Goal: Task Accomplishment & Management: Manage account settings

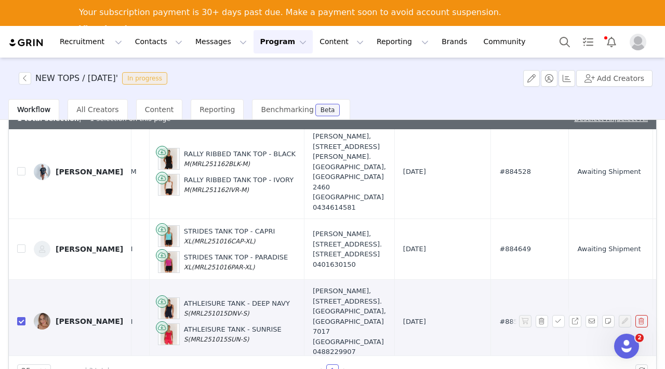
scroll to position [29, 337]
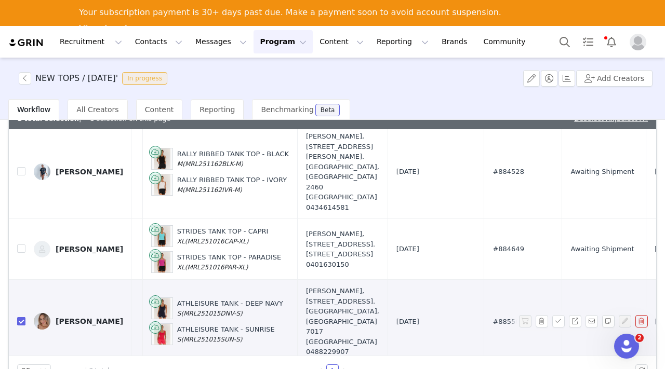
click at [19, 320] on input "checkbox" at bounding box center [21, 322] width 8 height 8
checkbox input "false"
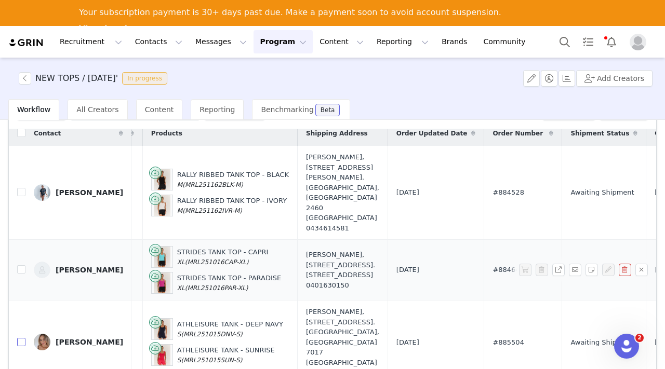
scroll to position [8, 0]
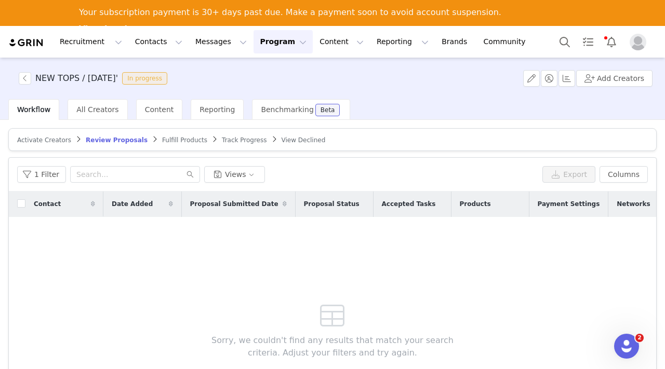
click at [274, 35] on button "Program Program" at bounding box center [283, 41] width 59 height 23
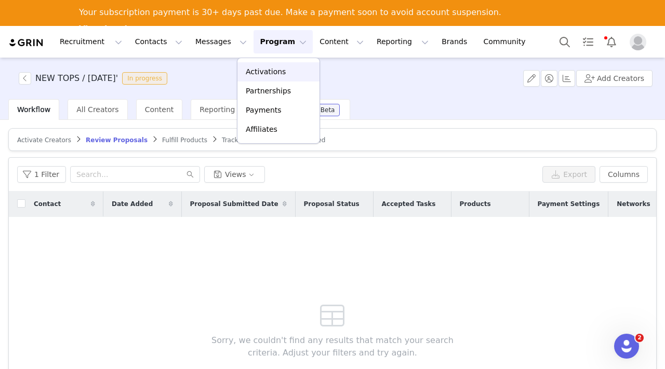
click at [270, 68] on p "Activations" at bounding box center [266, 72] width 40 height 11
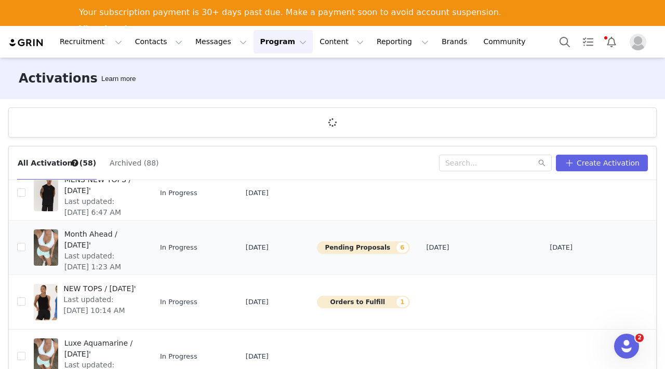
scroll to position [58, 0]
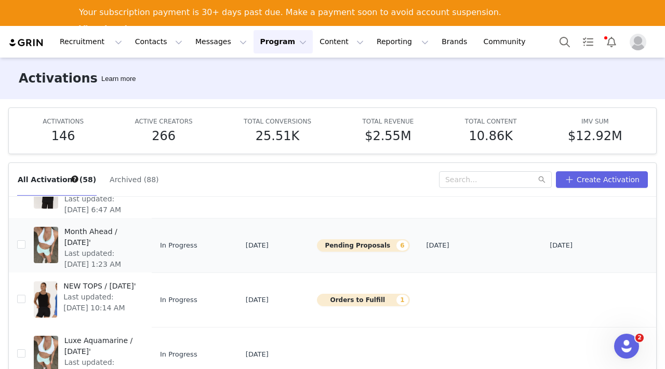
click at [83, 236] on span "Month Ahead / [DATE]'" at bounding box center [100, 238] width 73 height 22
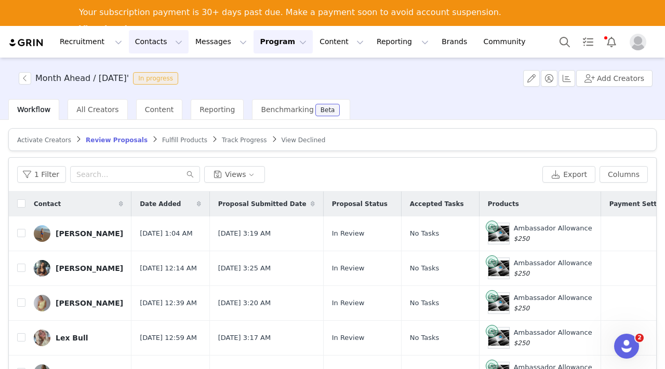
click at [150, 39] on button "Contacts Contacts" at bounding box center [159, 41] width 60 height 23
click at [150, 72] on p "Creators" at bounding box center [145, 72] width 31 height 11
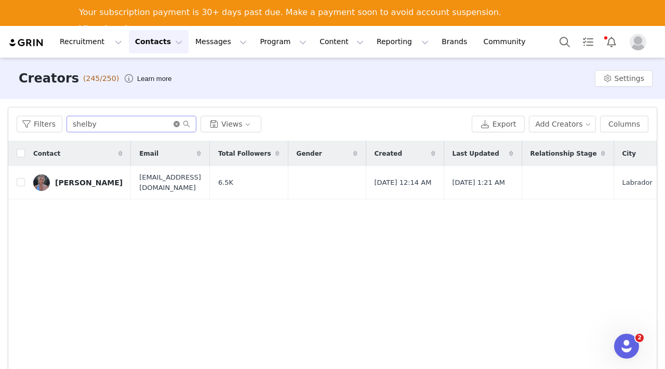
click at [178, 124] on icon "icon: close-circle" at bounding box center [177, 124] width 6 height 6
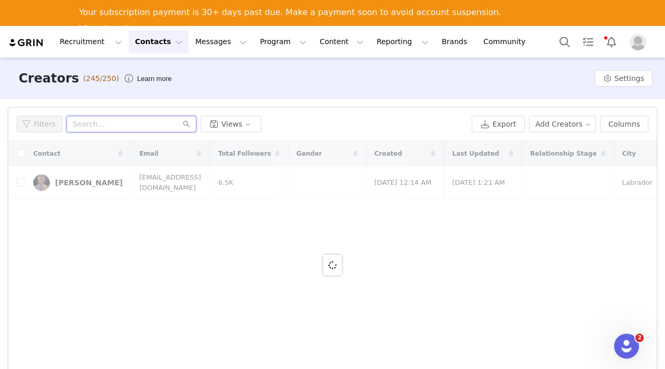
click at [136, 125] on input "text" at bounding box center [132, 124] width 130 height 17
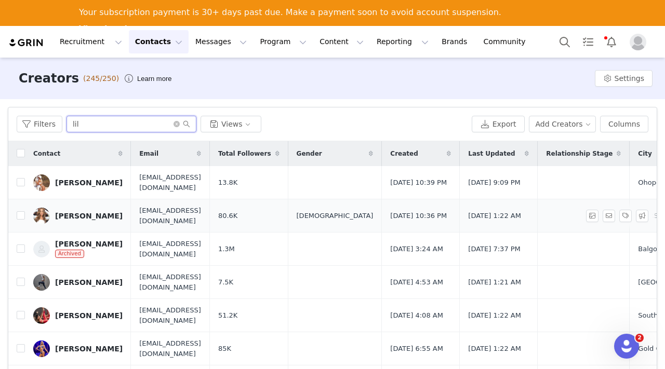
type input "lil"
click at [60, 213] on div "[PERSON_NAME]" at bounding box center [89, 216] width 68 height 8
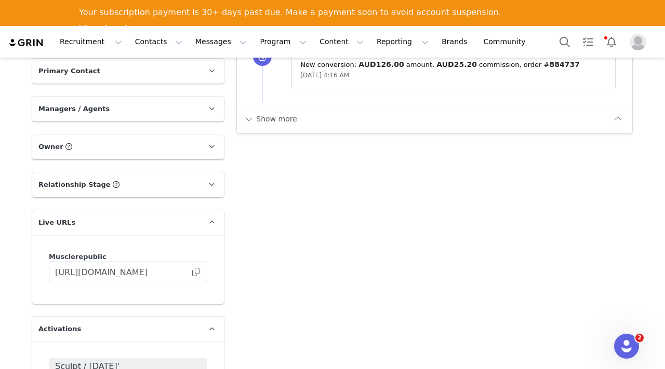
scroll to position [996, 0]
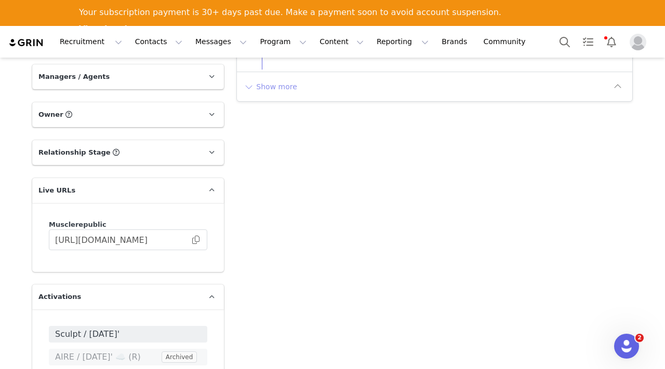
click at [279, 87] on button "Show more" at bounding box center [270, 86] width 55 height 17
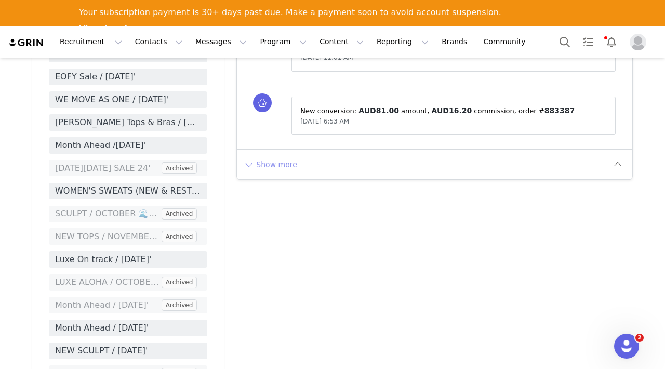
scroll to position [1618, 0]
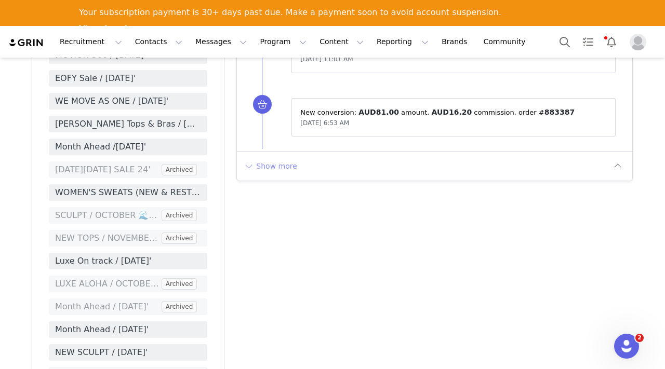
click at [276, 168] on button "Show more" at bounding box center [270, 166] width 55 height 17
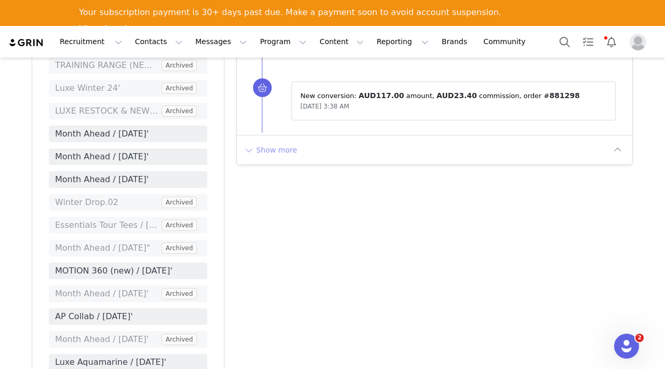
scroll to position [2271, 0]
click at [290, 154] on button "Show more" at bounding box center [270, 150] width 55 height 17
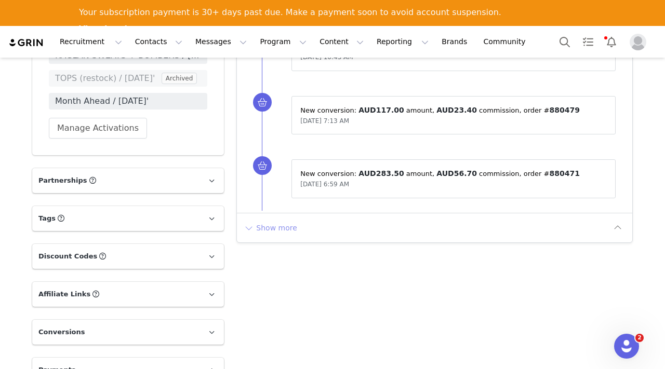
scroll to position [2854, 0]
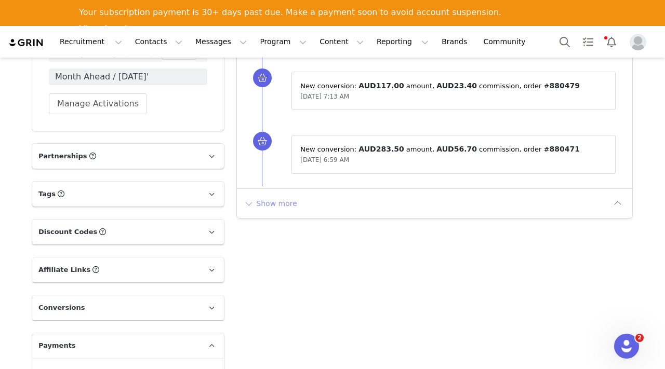
click at [272, 205] on button "Show more" at bounding box center [270, 203] width 55 height 17
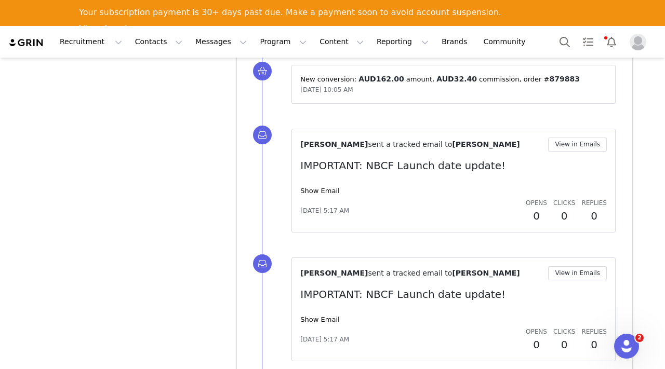
scroll to position [3308, 0]
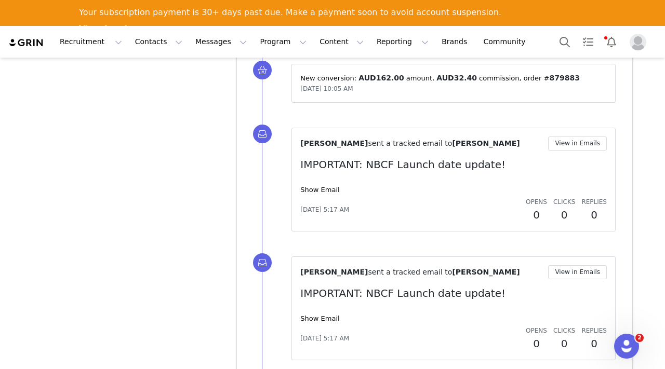
click at [385, 171] on p "IMPORTANT: NBCF Launch date update!" at bounding box center [453, 165] width 307 height 16
click at [557, 143] on button "View in Emails" at bounding box center [577, 144] width 59 height 14
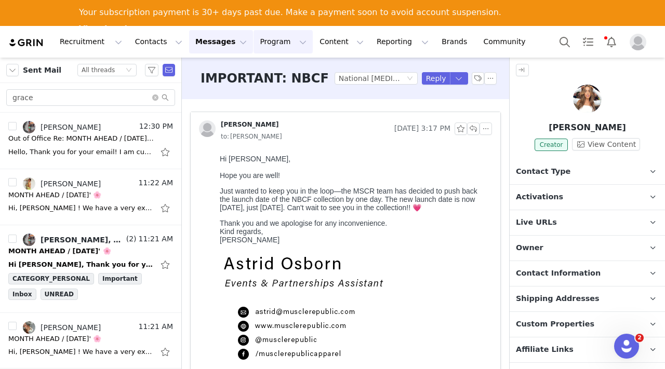
click at [272, 41] on button "Program Program" at bounding box center [283, 41] width 59 height 23
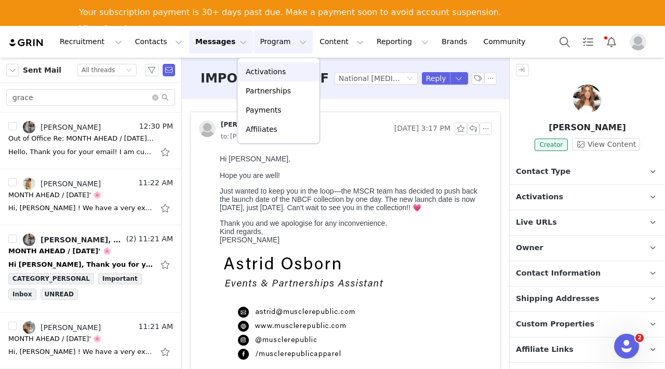
click at [260, 72] on p "Activations" at bounding box center [266, 72] width 40 height 11
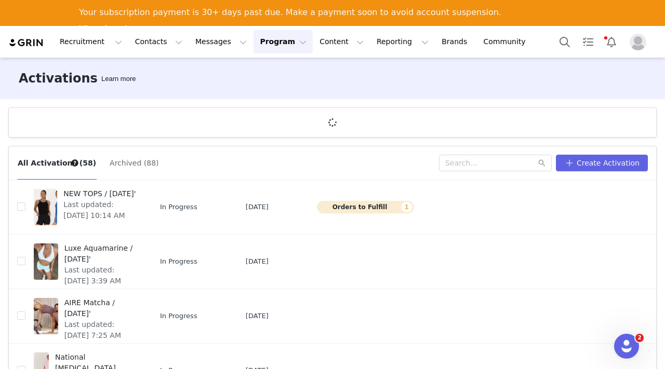
scroll to position [114, 0]
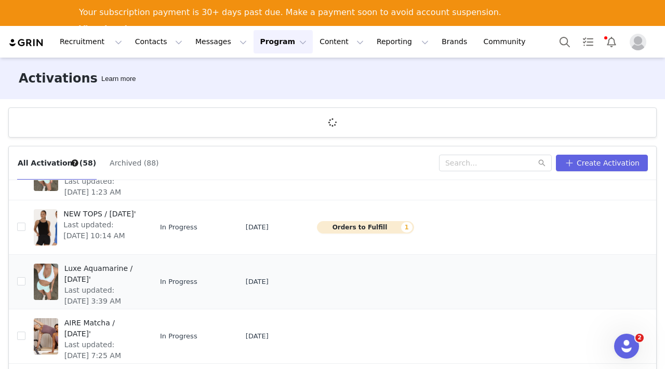
click at [110, 283] on span "Luxe Aquamarine / [DATE]'" at bounding box center [100, 274] width 73 height 22
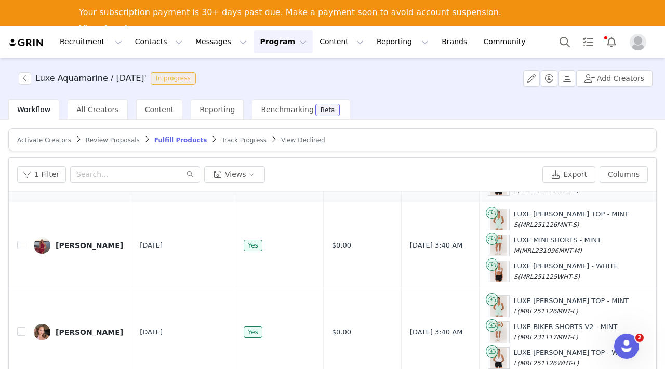
scroll to position [98, 0]
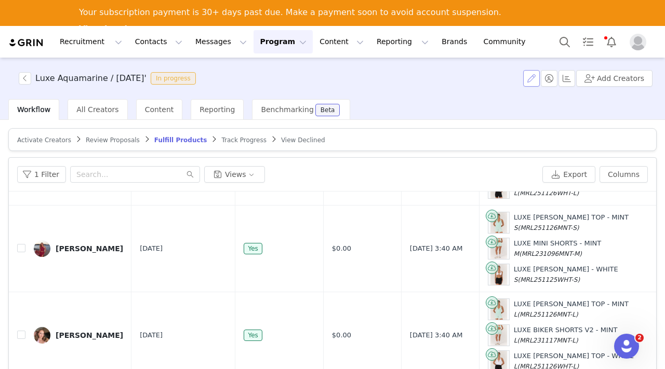
click at [532, 76] on button "button" at bounding box center [531, 78] width 17 height 17
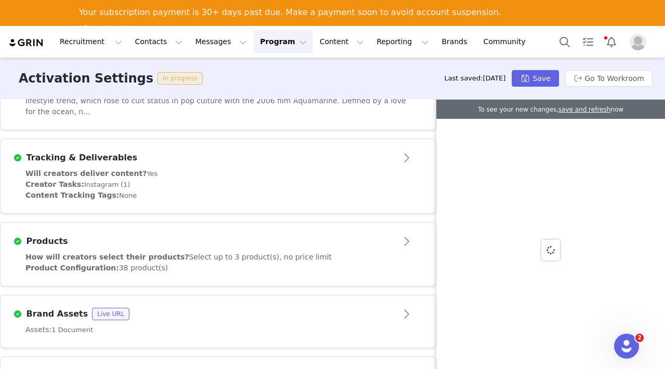
scroll to position [325, 0]
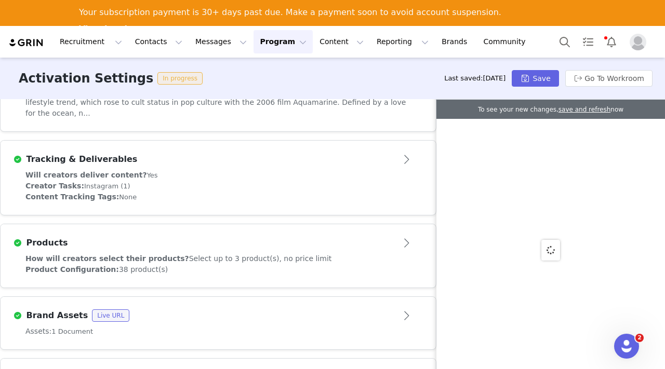
click at [387, 241] on article "Products" at bounding box center [218, 238] width 435 height 29
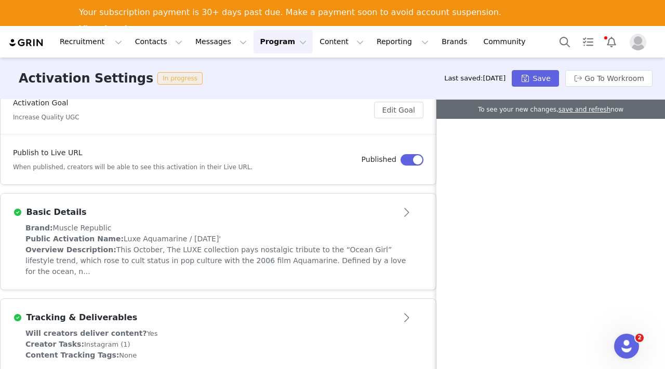
scroll to position [0, 0]
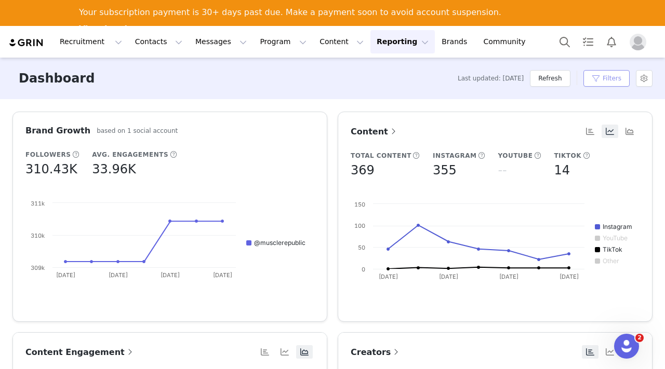
click at [598, 75] on button "Filters" at bounding box center [607, 78] width 46 height 17
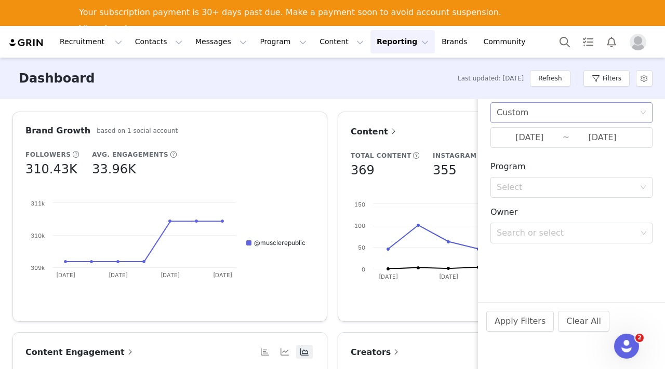
click at [564, 107] on div "Custom" at bounding box center [568, 113] width 143 height 20
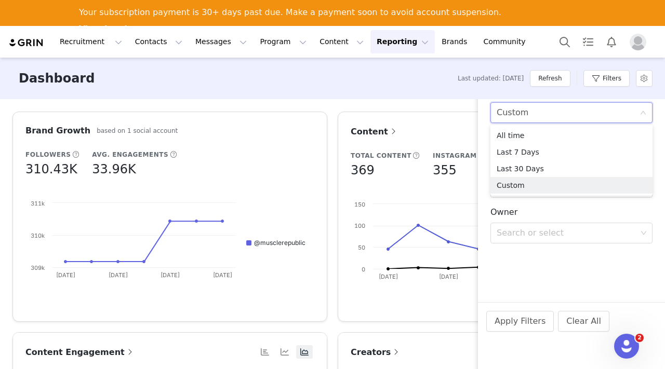
click at [564, 107] on div "Custom" at bounding box center [568, 113] width 143 height 20
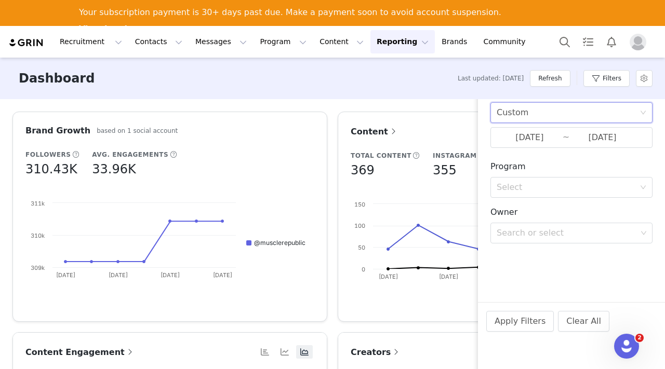
click at [431, 74] on div "Dashboard Last updated: [DATE] Refresh Filters" at bounding box center [332, 79] width 665 height 42
click at [152, 40] on button "Contacts Contacts" at bounding box center [159, 41] width 60 height 23
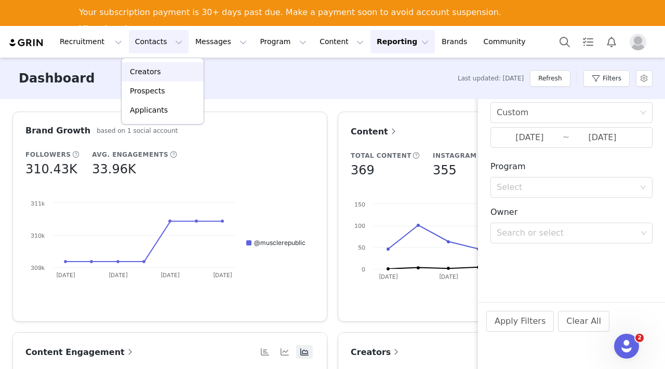
click at [154, 72] on p "Creators" at bounding box center [145, 72] width 31 height 11
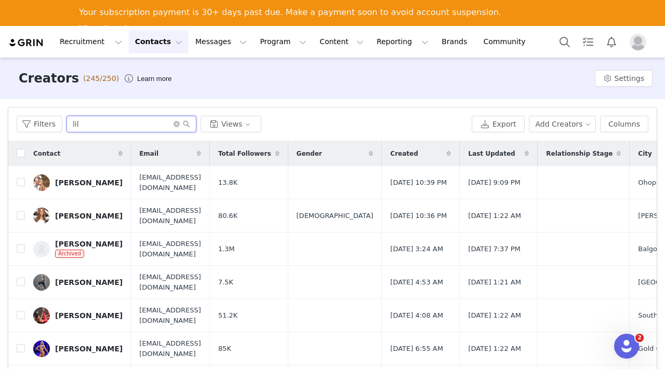
click at [131, 124] on input "lil" at bounding box center [132, 124] width 130 height 17
type input "l"
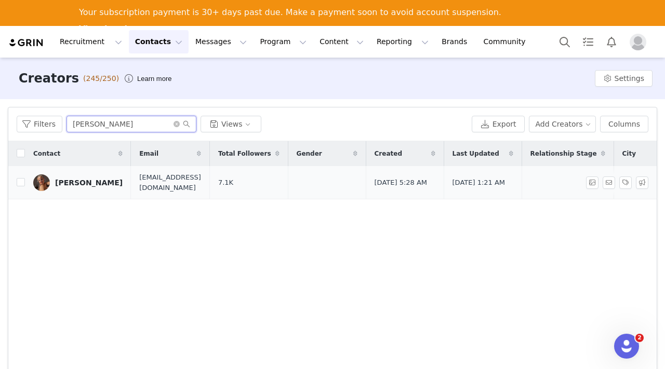
type input "[PERSON_NAME]"
click at [78, 182] on div "[PERSON_NAME]" at bounding box center [89, 183] width 68 height 8
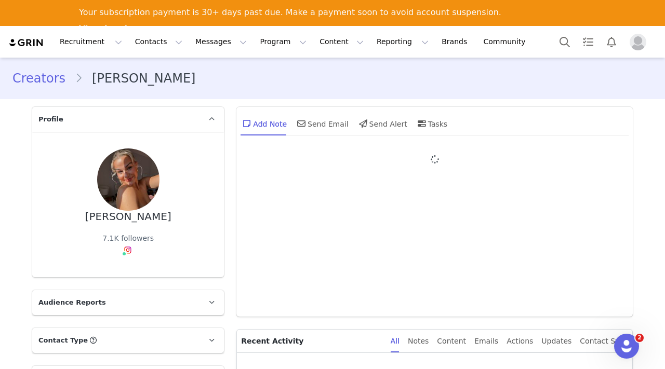
type input "+61 ([GEOGRAPHIC_DATA])"
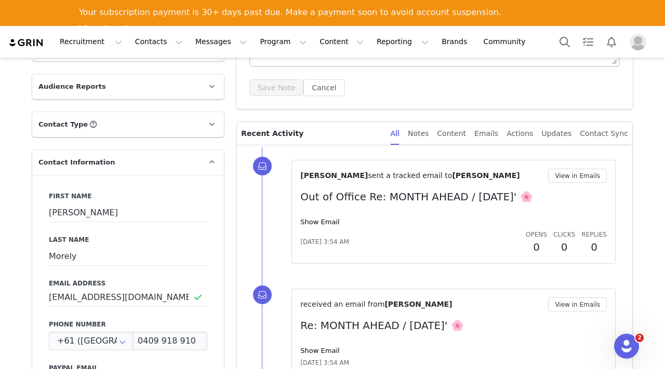
scroll to position [195, 0]
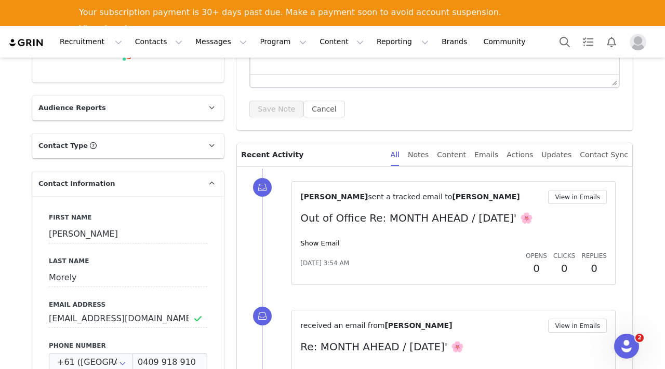
click at [168, 109] on p "Audience Reports" at bounding box center [115, 108] width 167 height 25
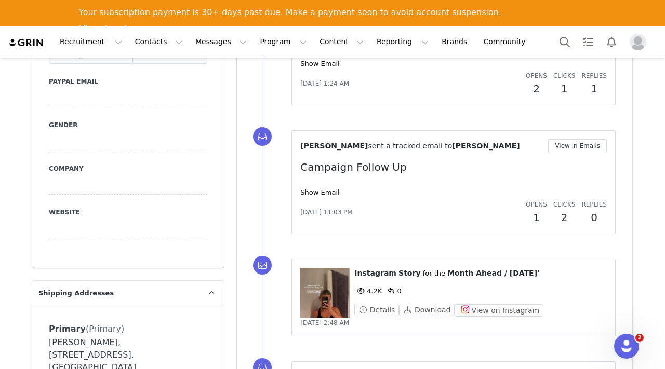
scroll to position [0, 0]
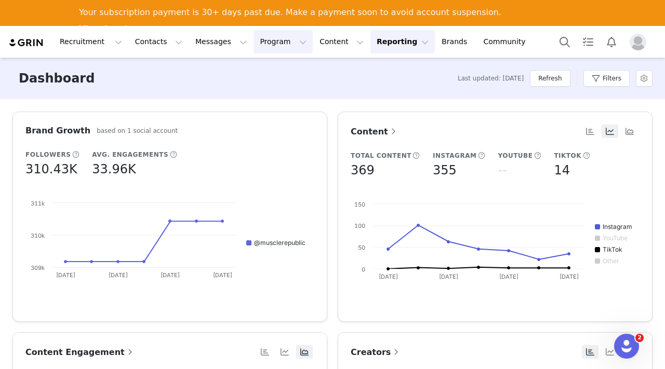
click at [262, 42] on button "Program Program" at bounding box center [283, 41] width 59 height 23
click at [262, 69] on p "Activations" at bounding box center [266, 72] width 40 height 11
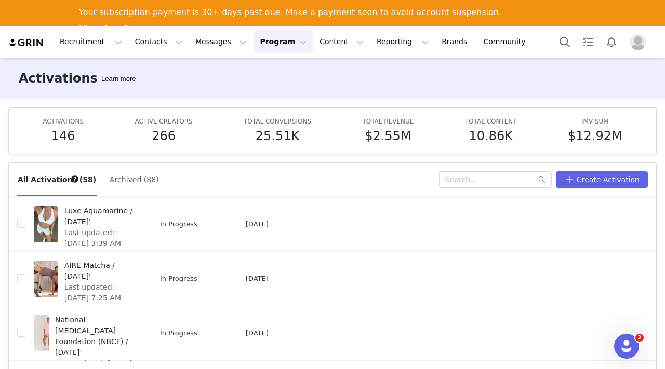
scroll to position [188, 0]
click at [73, 220] on span "Luxe Aquamarine / [DATE]'" at bounding box center [100, 217] width 73 height 22
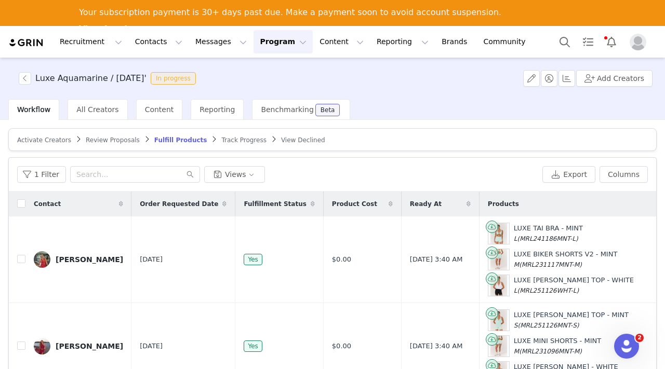
click at [267, 40] on button "Program Program" at bounding box center [283, 41] width 59 height 23
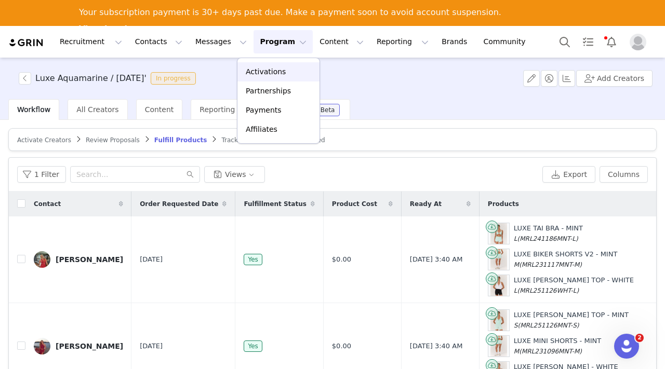
click at [267, 70] on p "Activations" at bounding box center [266, 72] width 40 height 11
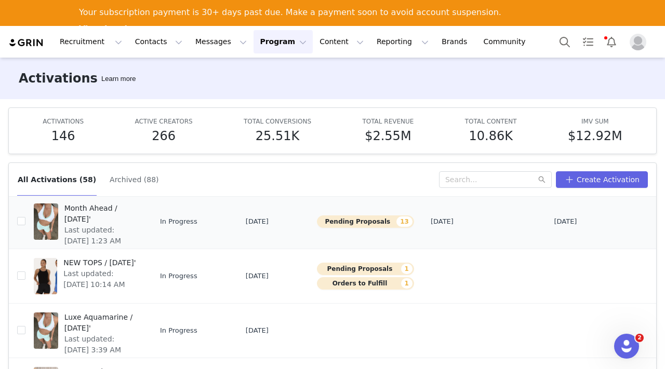
scroll to position [104, 0]
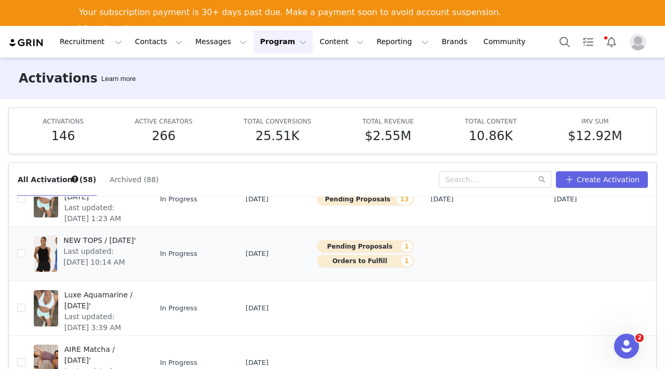
click at [70, 258] on span "Last updated: Sep 29, 2025 10:14 AM" at bounding box center [100, 257] width 74 height 22
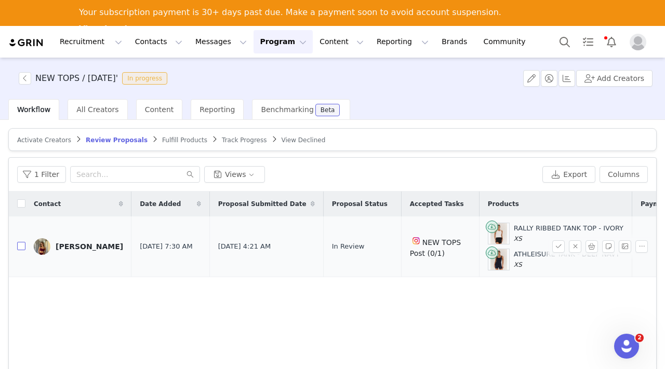
click at [21, 245] on input "checkbox" at bounding box center [21, 246] width 8 height 8
checkbox input "true"
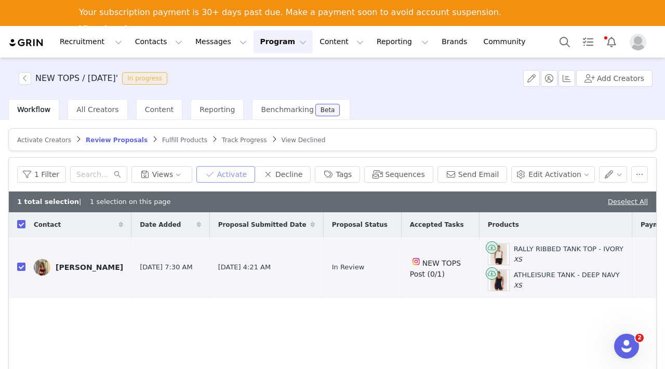
click at [248, 174] on button "Activate" at bounding box center [225, 174] width 59 height 17
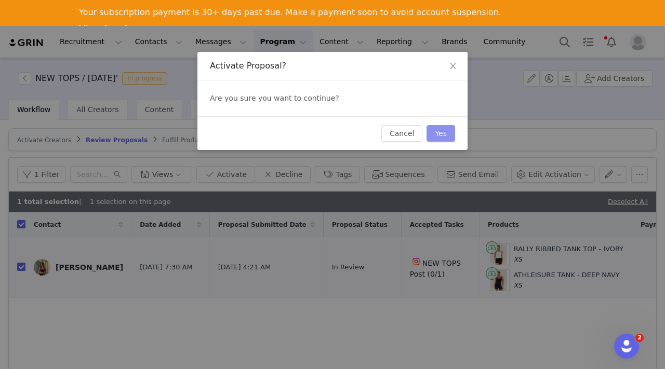
click at [431, 129] on button "Yes" at bounding box center [441, 133] width 29 height 17
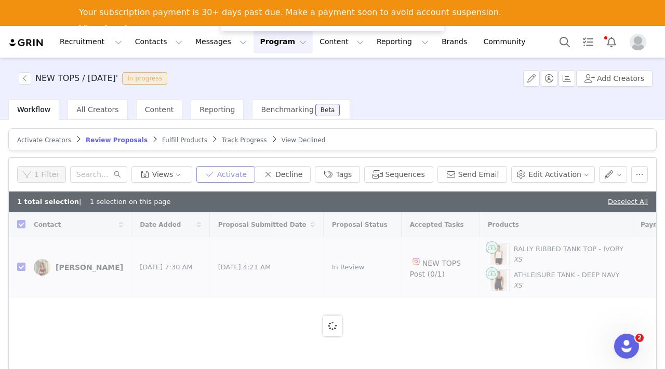
checkbox input "false"
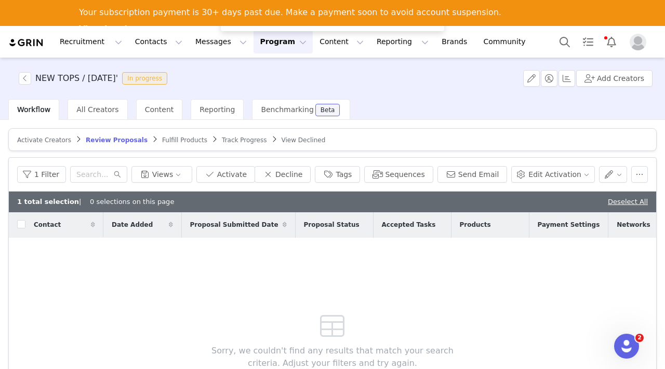
click at [178, 137] on span "Fulfill Products" at bounding box center [184, 140] width 45 height 7
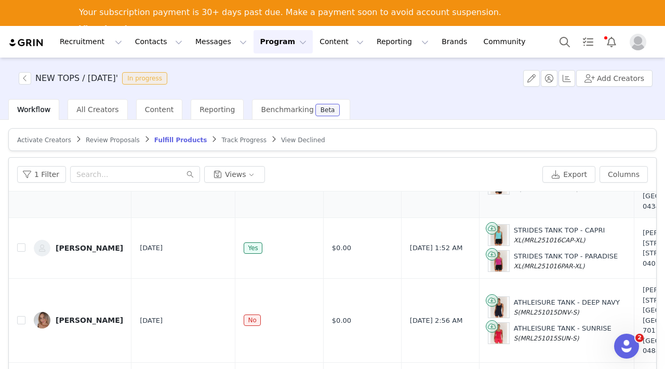
scroll to position [83, 0]
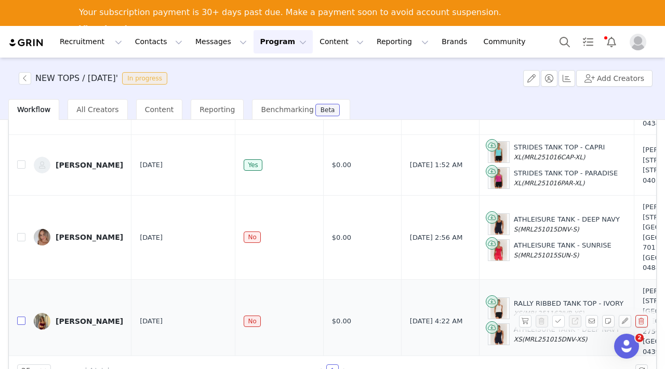
click at [21, 317] on input "checkbox" at bounding box center [21, 321] width 8 height 8
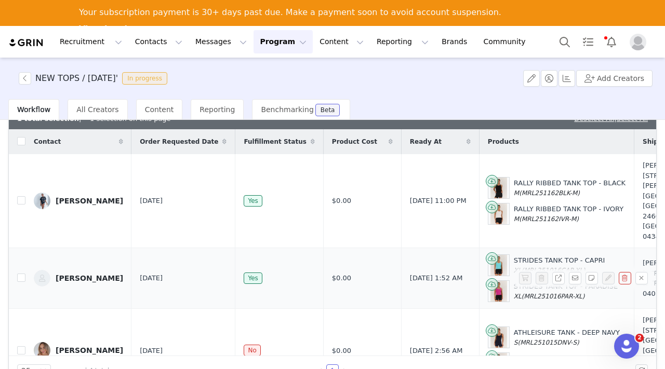
scroll to position [0, 0]
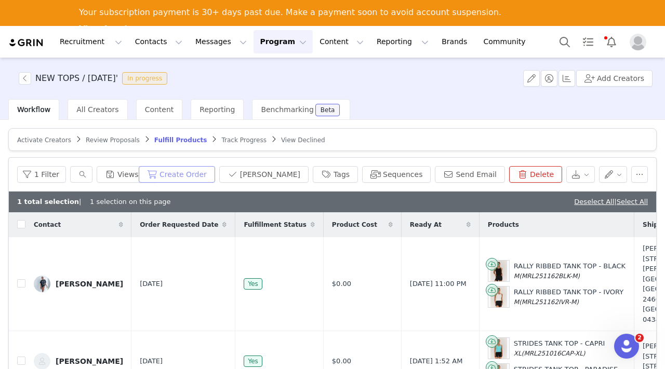
click at [205, 169] on button "Create Order" at bounding box center [177, 174] width 76 height 17
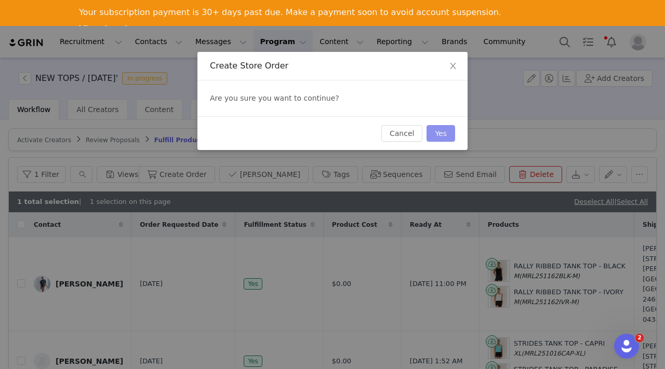
click at [447, 134] on button "Yes" at bounding box center [441, 133] width 29 height 17
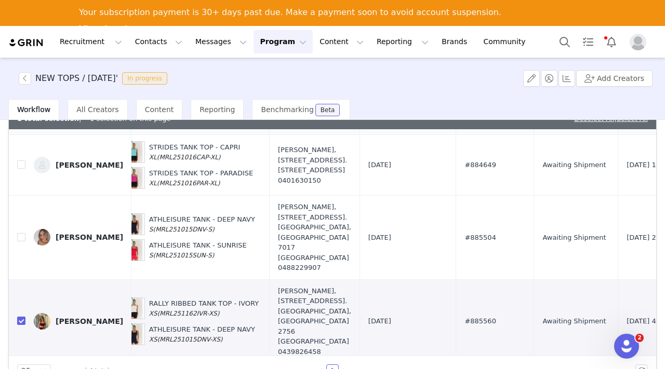
scroll to position [113, 0]
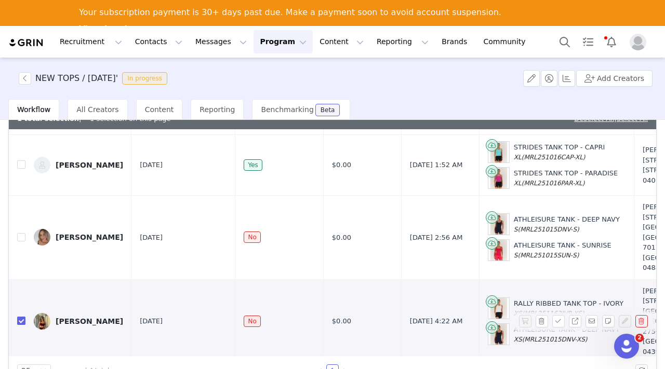
click at [20, 317] on input "checkbox" at bounding box center [21, 321] width 8 height 8
checkbox input "false"
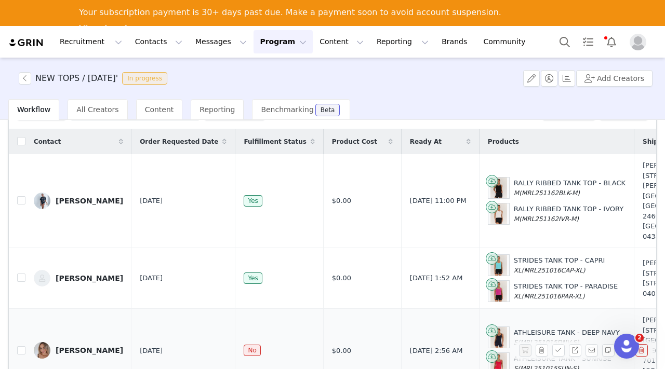
scroll to position [0, 0]
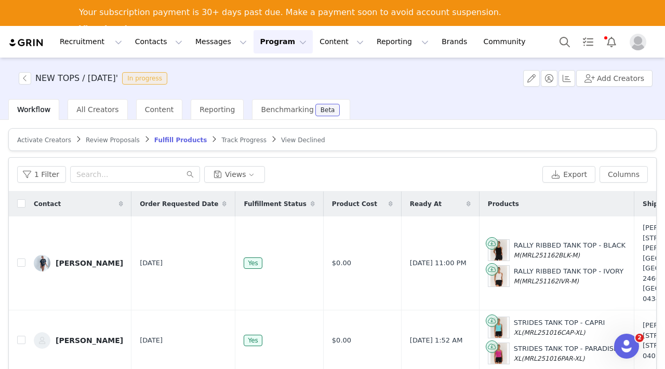
click at [254, 41] on button "Program Program" at bounding box center [283, 41] width 59 height 23
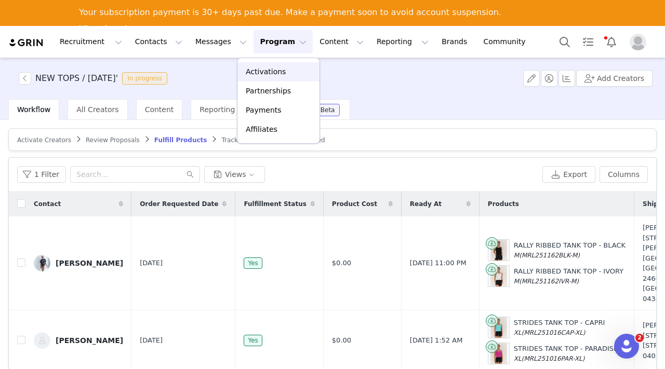
click at [261, 67] on p "Activations" at bounding box center [266, 72] width 40 height 11
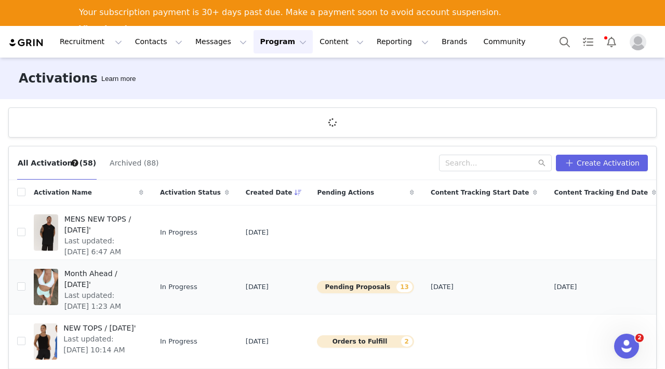
click at [82, 278] on span "Month Ahead / [DATE]'" at bounding box center [100, 280] width 73 height 22
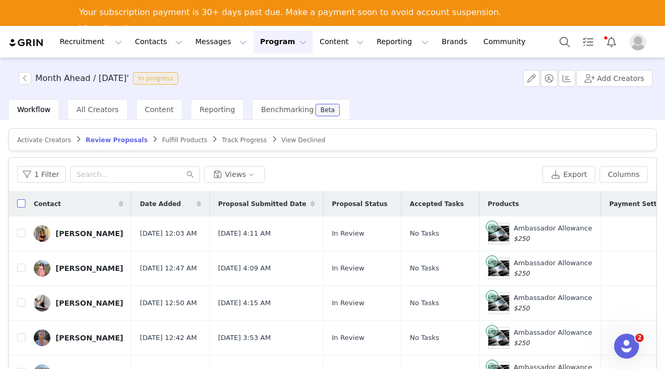
click at [21, 201] on input "checkbox" at bounding box center [21, 204] width 8 height 8
checkbox input "true"
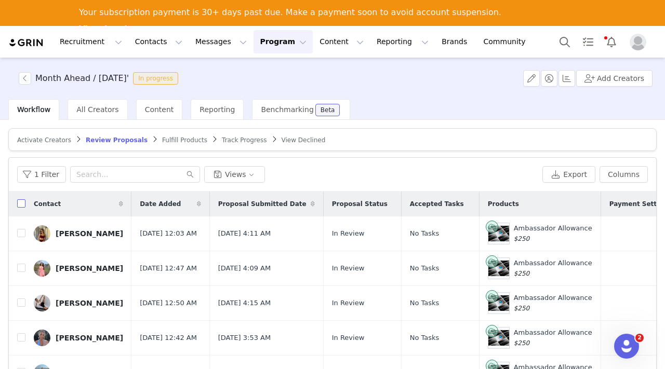
checkbox input "true"
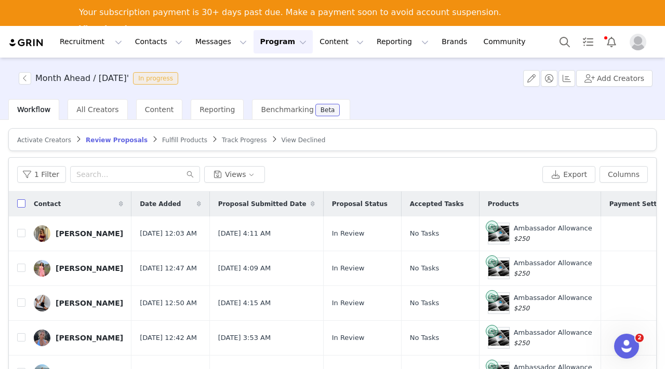
checkbox input "true"
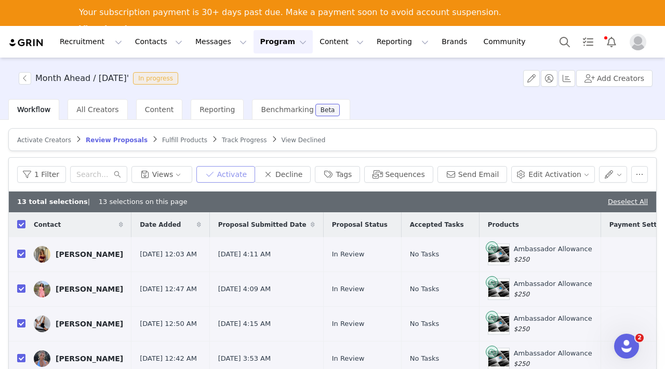
click at [233, 174] on button "Activate" at bounding box center [225, 174] width 59 height 17
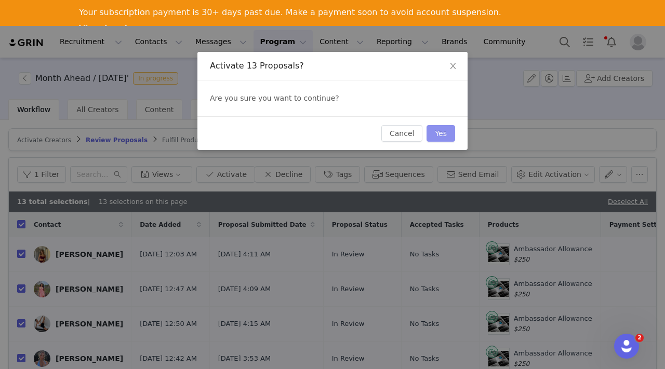
click at [442, 131] on button "Yes" at bounding box center [441, 133] width 29 height 17
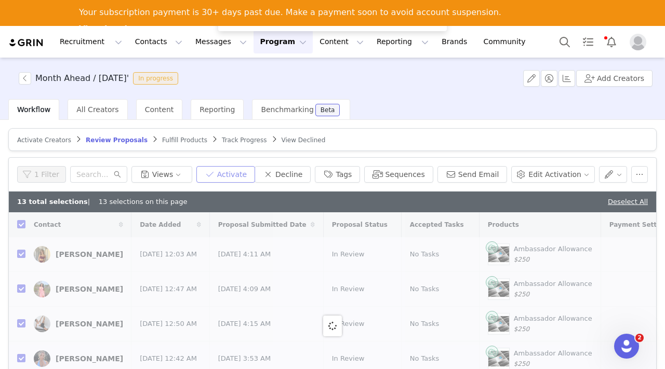
checkbox input "false"
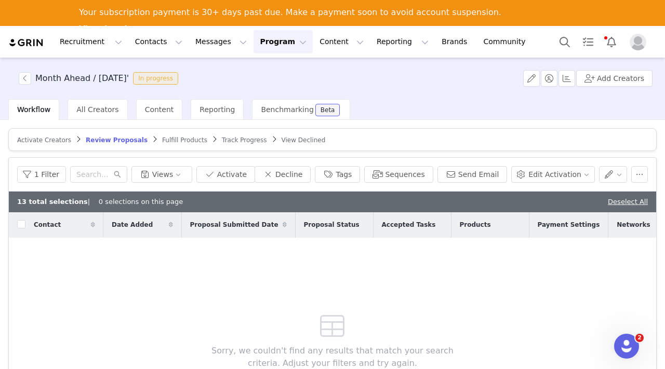
click at [167, 139] on span "Fulfill Products" at bounding box center [184, 140] width 45 height 7
